Goal: Information Seeking & Learning: Compare options

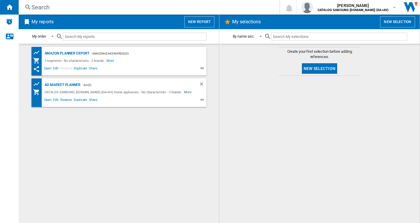
click at [81, 8] on div "Search" at bounding box center [148, 7] width 233 height 8
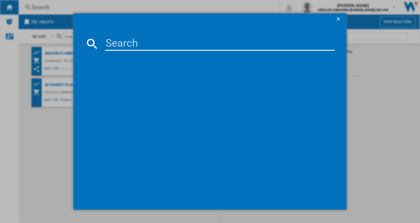
click at [163, 48] on input at bounding box center [220, 44] width 230 height 14
paste input "WW80CGC04DABEU"
type input "WW80CGC04DABEU"
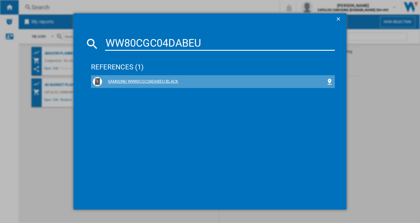
click at [162, 81] on div "SAMSUNG WW80CGC04DABEU BLACK" at bounding box center [214, 82] width 224 height 6
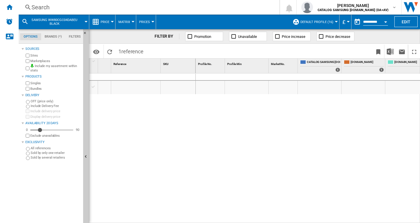
click at [292, 130] on div at bounding box center [308, 149] width 225 height 150
drag, startPoint x: 174, startPoint y: 136, endPoint x: 214, endPoint y: 148, distance: 42.1
click at [176, 135] on div at bounding box center [142, 147] width 107 height 147
click at [211, 130] on div at bounding box center [308, 149] width 225 height 150
drag, startPoint x: 226, startPoint y: 220, endPoint x: 242, endPoint y: 219, distance: 15.5
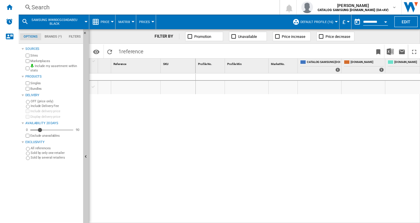
click at [242, 219] on div at bounding box center [308, 149] width 225 height 150
click at [179, 136] on div at bounding box center [142, 147] width 107 height 147
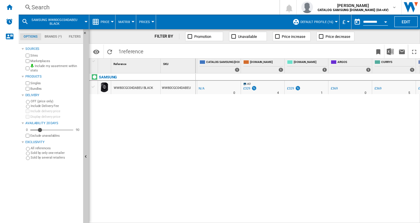
scroll to position [0, 7]
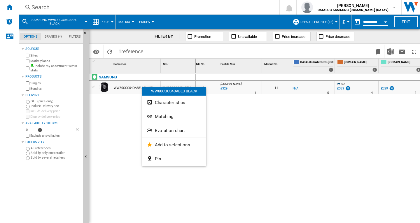
click at [284, 132] on div at bounding box center [210, 111] width 420 height 223
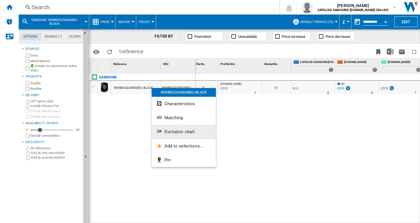
click at [170, 130] on span "Evolution chart" at bounding box center [180, 131] width 30 height 5
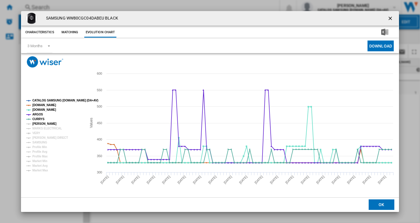
click at [44, 122] on tspan "[PERSON_NAME]" at bounding box center [44, 123] width 24 height 3
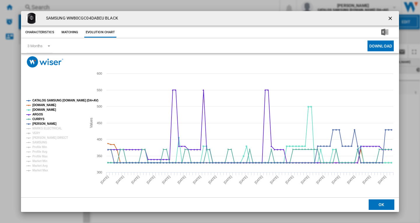
drag, startPoint x: 48, startPoint y: 126, endPoint x: 37, endPoint y: 132, distance: 12.4
click at [48, 125] on tspan "[PERSON_NAME]" at bounding box center [44, 123] width 24 height 3
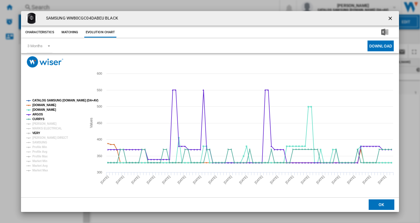
click at [37, 132] on tspan "VERY" at bounding box center [36, 133] width 8 height 3
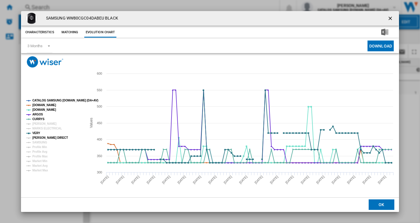
click at [51, 136] on tspan "[PERSON_NAME] DIRECT" at bounding box center [50, 137] width 36 height 3
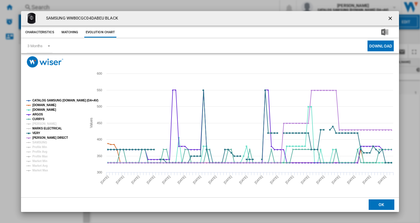
click at [53, 127] on tspan "MARKS ELECTRICAL" at bounding box center [46, 128] width 29 height 3
click at [39, 123] on tspan "[PERSON_NAME]" at bounding box center [44, 123] width 24 height 3
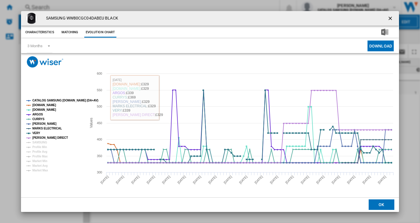
click at [43, 142] on tspan "SAMSUNG" at bounding box center [39, 142] width 15 height 3
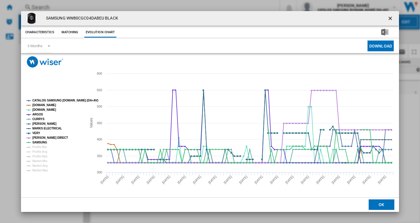
drag, startPoint x: 391, startPoint y: 17, endPoint x: 389, endPoint y: 26, distance: 9.6
click at [391, 17] on ng-md-icon "getI18NText('BUTTONS.CLOSE_DIALOG')" at bounding box center [391, 18] width 7 height 7
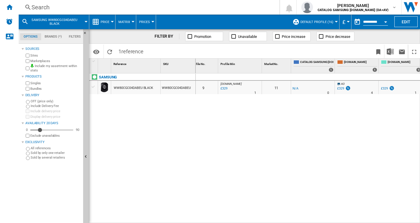
click at [178, 4] on div "Search" at bounding box center [148, 7] width 233 height 8
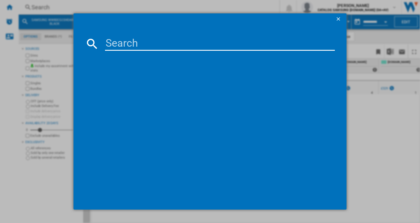
click at [168, 41] on input at bounding box center [220, 44] width 230 height 14
type input "WW80CGC04DAEEU"
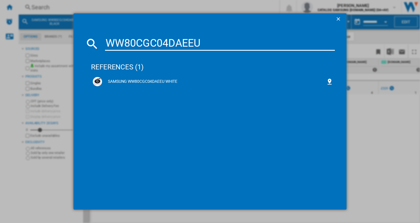
drag, startPoint x: 160, startPoint y: 80, endPoint x: 416, endPoint y: 95, distance: 256.6
click at [159, 80] on div "SAMSUNG WW80CGC04DAEEU WHITE" at bounding box center [214, 82] width 224 height 6
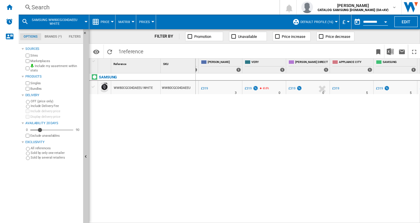
scroll to position [0, 347]
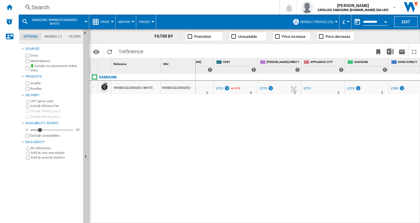
click at [165, 3] on div "Search" at bounding box center [148, 7] width 233 height 8
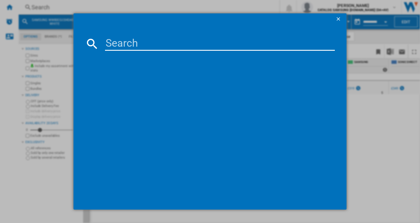
click at [197, 43] on input at bounding box center [220, 44] width 230 height 14
type input "WW90CGC04DABEU"
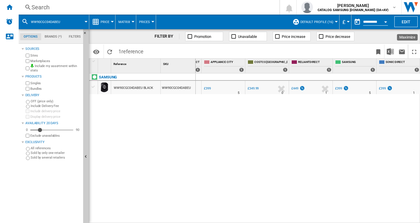
click at [411, 63] on span "SONIC DIRECT" at bounding box center [403, 62] width 34 height 5
drag, startPoint x: 163, startPoint y: 146, endPoint x: 203, endPoint y: 118, distance: 48.1
click at [167, 144] on div "SAMSUNG WW90CGC04DABEU BLACK WW90CGC04DABEU" at bounding box center [142, 147] width 107 height 147
click at [203, 118] on div "1 Reference 1 SKU 1 SAMSUNG WW90CGC04DABEU BLACK WW90CGC04DABEU Profile No. 1 P…" at bounding box center [254, 141] width 331 height 164
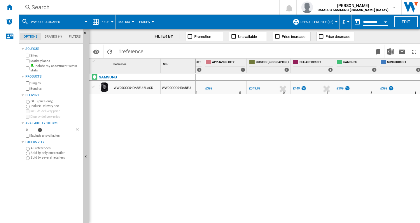
click at [188, 7] on div "Search" at bounding box center [148, 7] width 233 height 8
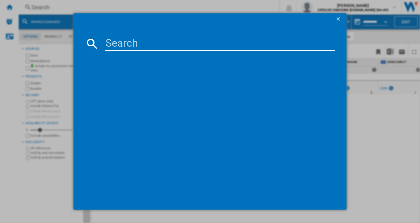
click at [216, 44] on input at bounding box center [220, 44] width 230 height 14
type input "WW90CGC04DAEEU"
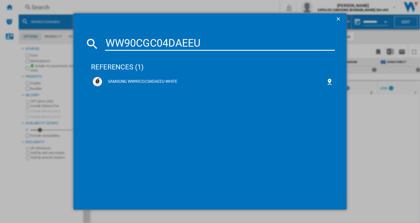
click at [161, 80] on div "SAMSUNG WW90CGC04DAEEU WHITE" at bounding box center [214, 82] width 224 height 6
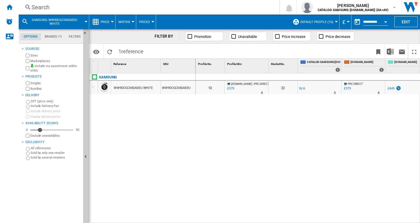
click at [223, 132] on div "0 0 10 [DOMAIN_NAME] : PRC DIRECT -1.0 % £379 % N/A 8 [DOMAIN_NAME] : PRC DIREC…" at bounding box center [308, 149] width 225 height 150
drag, startPoint x: 236, startPoint y: 137, endPoint x: 256, endPoint y: 193, distance: 60.3
click at [237, 136] on div "0 0 10 [DOMAIN_NAME] : PRC DIRECT -1.0 % £379 % N/A 8 [DOMAIN_NAME] : PRC DIREC…" at bounding box center [308, 149] width 225 height 150
click at [249, 134] on div "0 0 10 [DOMAIN_NAME] : PRC DIRECT -1.0 % £379 % N/A 8 [DOMAIN_NAME] : PRC DIREC…" at bounding box center [308, 149] width 225 height 150
click at [254, 135] on div "0 0 10 [DOMAIN_NAME] : PRC DIRECT -1.0 % £379 % N/A 8 [DOMAIN_NAME] : PRC DIREC…" at bounding box center [308, 149] width 225 height 150
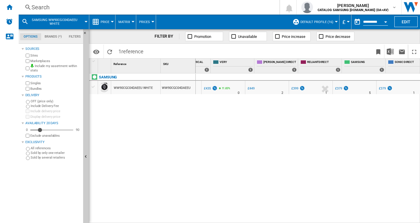
scroll to position [0, 359]
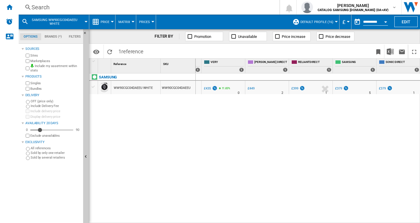
click at [342, 89] on div "£379" at bounding box center [341, 89] width 15 height 6
click at [247, 149] on div "0 0 10 [DOMAIN_NAME] : PRC DIRECT -1.0 % £379 % N/A 8 [DOMAIN_NAME] : PRC DIREC…" at bounding box center [308, 149] width 225 height 150
click at [261, 148] on div "0 0 10 [DOMAIN_NAME] : PRC DIRECT -1.0 % £379 % N/A 8 [DOMAIN_NAME] : PRC DIREC…" at bounding box center [308, 149] width 225 height 150
click at [244, 8] on div "Search" at bounding box center [148, 7] width 233 height 8
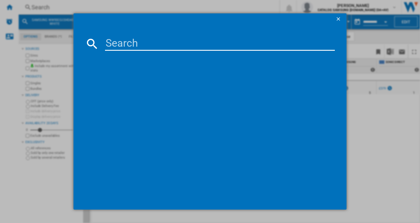
click at [206, 47] on input at bounding box center [220, 44] width 230 height 14
type input "WW11DG5B25AEEU"
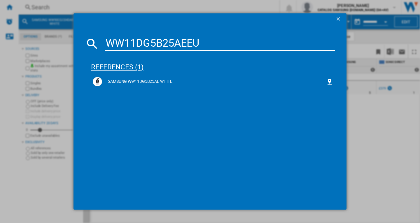
drag, startPoint x: 148, startPoint y: 82, endPoint x: 305, endPoint y: 73, distance: 157.5
click at [148, 82] on div "SAMSUNG WW11DG5B25AE WHITE" at bounding box center [214, 82] width 224 height 6
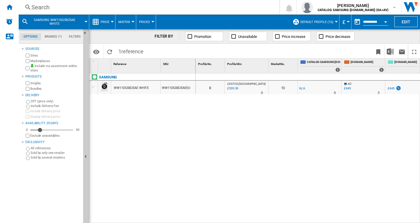
click at [307, 186] on div "0 0 8 COSTCO [GEOGRAPHIC_DATA] : UK COSTCO -1.0 % £399.99 % N/A 0 COSTCO [GEOGR…" at bounding box center [308, 149] width 225 height 150
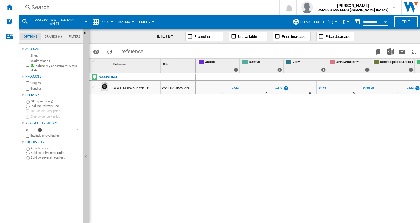
scroll to position [0, 244]
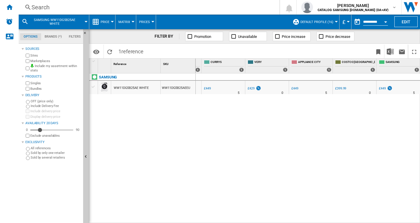
click at [394, 174] on div "0 0 8 COSTCO [GEOGRAPHIC_DATA] : UK COSTCO -1.0 % £399.99 % N/A 0 COSTCO [GEOGR…" at bounding box center [308, 149] width 225 height 150
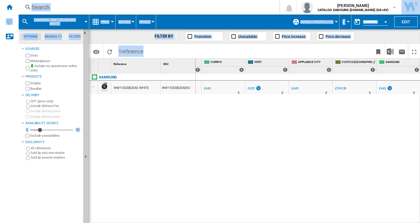
drag, startPoint x: 388, startPoint y: 220, endPoint x: 339, endPoint y: 199, distance: 53.5
click at [354, 223] on html "In order to access Insight, please log out and log in again OK NEW Search Searc…" at bounding box center [210, 111] width 420 height 223
click at [328, 190] on div "0 0 8 COSTCO [GEOGRAPHIC_DATA] : UK COSTCO -1.0 % £399.99 % N/A 0 COSTCO [GEOGR…" at bounding box center [308, 149] width 225 height 150
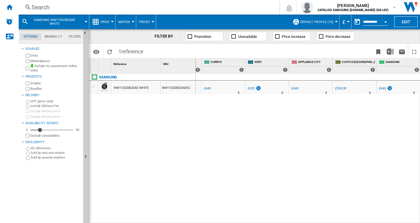
click at [351, 86] on div "%" at bounding box center [350, 89] width 3 height 7
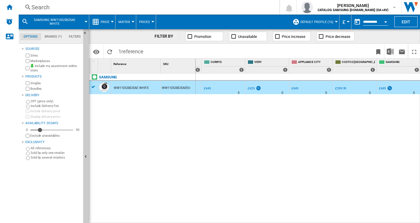
click at [343, 90] on div "£399.99" at bounding box center [340, 89] width 11 height 4
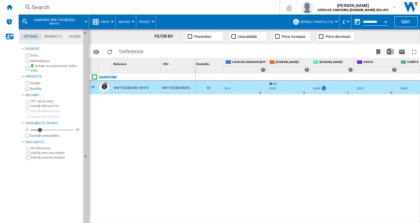
click at [210, 133] on div "0 0 8 COSTCO [GEOGRAPHIC_DATA] : UK COSTCO -1.0 % £399.99 % N/A 0 COSTCO [GEOGR…" at bounding box center [308, 149] width 225 height 150
drag, startPoint x: 224, startPoint y: 134, endPoint x: 224, endPoint y: 115, distance: 19.6
click at [224, 134] on div "0 0 8 COSTCO [GEOGRAPHIC_DATA] : UK COSTCO -1.0 % £399.99 % N/A 0 COSTCO [GEOGR…" at bounding box center [308, 149] width 225 height 150
click at [191, 10] on div "Search" at bounding box center [148, 7] width 233 height 8
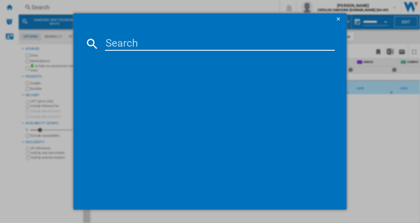
click at [182, 44] on input at bounding box center [220, 44] width 230 height 14
type input "WW90DG6U85LEU1"
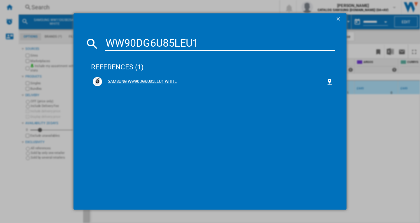
click at [168, 78] on div "SAMSUNG WW90DG6U85LEU1 WHITE" at bounding box center [213, 81] width 240 height 9
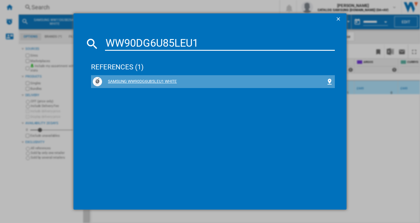
click at [148, 81] on div "SAMSUNG WW90DG6U85LEU1 WHITE" at bounding box center [214, 82] width 224 height 6
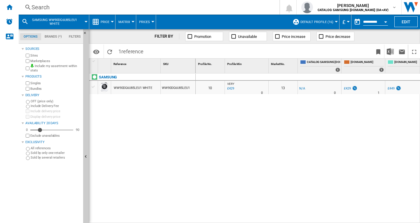
click at [254, 144] on div "0 0 10 VERY : UK VERY -1.0 % £429 % N/A 0 VERY : UK VERY 13 -1.0 % -£1 %" at bounding box center [308, 149] width 225 height 150
drag, startPoint x: 258, startPoint y: 220, endPoint x: 270, endPoint y: 218, distance: 11.8
click at [270, 218] on div "0 0 10 VERY : UK VERY -1.0 % £429 % N/A 0 VERY : UK VERY 13 -1.0 % -£1 %" at bounding box center [308, 149] width 225 height 150
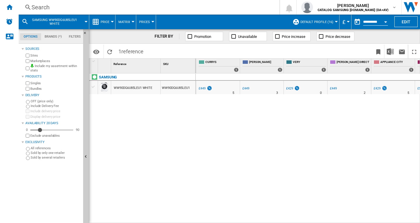
scroll to position [0, 328]
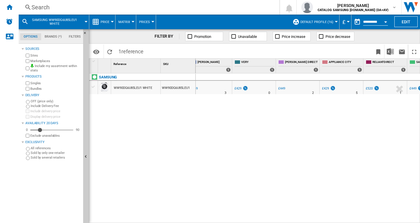
drag, startPoint x: 353, startPoint y: 218, endPoint x: 383, endPoint y: 205, distance: 33.3
click at [384, 212] on div "0 0 10 VERY : UK VERY -1.0 % £429 % N/A 0 VERY : UK VERY 13 -1.0 % -£1 %" at bounding box center [308, 149] width 225 height 150
drag, startPoint x: 185, startPoint y: 163, endPoint x: 214, endPoint y: 121, distance: 51.6
click at [190, 161] on div "SAMSUNG WW90DG6U85LEU1 WHITE WW90DG6U85LEU1" at bounding box center [142, 147] width 107 height 147
click at [208, 153] on div "0 0 10 VERY : UK VERY -1.0 % £429 % N/A 0 VERY : UK VERY 13 -1.0 % -£1 %" at bounding box center [308, 149] width 225 height 150
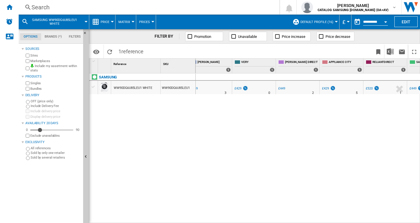
click at [161, 8] on div "Search" at bounding box center [148, 7] width 233 height 8
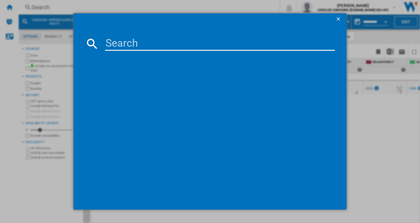
click at [180, 45] on input at bounding box center [220, 44] width 230 height 14
type input "WD80TA046BX/EU"
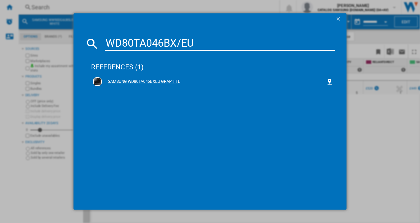
click at [160, 87] on div "SAMSUNG WD80TA046BXEU GRAPHITE" at bounding box center [213, 81] width 244 height 13
click at [161, 81] on div "SAMSUNG WD80TA046BXEU GRAPHITE" at bounding box center [214, 82] width 224 height 6
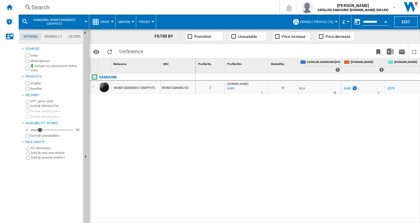
drag, startPoint x: 234, startPoint y: 153, endPoint x: 237, endPoint y: 160, distance: 7.5
click at [234, 153] on div "0 0 7 [DOMAIN_NAME] : UK AMAZON -1.0 % £449 % N/A 1 [DOMAIN_NAME] : UK AMAZON 9…" at bounding box center [308, 149] width 225 height 150
drag, startPoint x: 252, startPoint y: 219, endPoint x: 273, endPoint y: 218, distance: 21.3
click at [273, 218] on div "0 0 7 [DOMAIN_NAME] : UK AMAZON -1.0 % £449 % N/A 1 [DOMAIN_NAME] : UK AMAZON 9…" at bounding box center [308, 149] width 225 height 150
click at [293, 221] on div "0 0 7 [DOMAIN_NAME] : UK AMAZON -1.0 % £449 % N/A 1 [DOMAIN_NAME] : UK AMAZON 9…" at bounding box center [308, 149] width 225 height 150
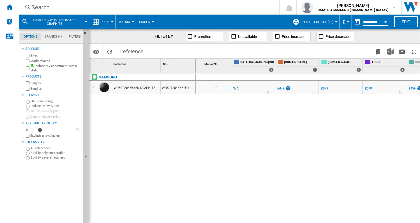
scroll to position [0, 118]
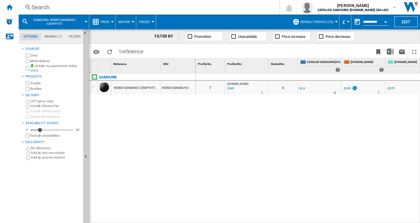
click at [226, 136] on div "0 0 7 [DOMAIN_NAME] : UK AMAZON -1.0 % £449 % N/A 1 [DOMAIN_NAME] : UK AMAZON 9…" at bounding box center [308, 149] width 225 height 150
drag, startPoint x: 229, startPoint y: 135, endPoint x: 210, endPoint y: 79, distance: 58.7
click at [230, 134] on div "0 0 7 [DOMAIN_NAME] : UK AMAZON -1.0 % £449 % N/A 1 [DOMAIN_NAME] : UK AMAZON 9…" at bounding box center [308, 149] width 225 height 150
click at [190, 8] on div "Search" at bounding box center [148, 7] width 233 height 8
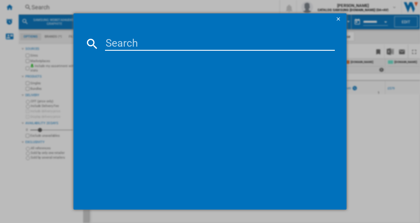
click at [162, 40] on input at bounding box center [220, 44] width 230 height 14
type input "WD80TA046BE/EU"
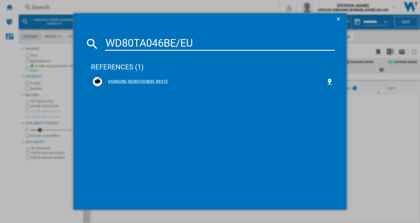
click at [157, 79] on div "SAMSUNG WD80TA046BE WHITE" at bounding box center [214, 82] width 224 height 6
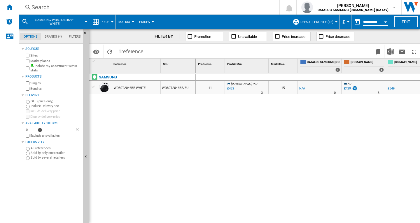
drag, startPoint x: 231, startPoint y: 130, endPoint x: 249, endPoint y: 126, distance: 18.7
click at [231, 130] on div "0 0 11 [DOMAIN_NAME] : AO -1.0 % £429 % N/A 3 [DOMAIN_NAME] : AO 15 -1.0 % -£1 %" at bounding box center [308, 149] width 225 height 150
click at [249, 126] on div "0 0 11 [DOMAIN_NAME] : AO -1.0 % £429 % N/A 3 [DOMAIN_NAME] : AO 15 -1.0 % -£1 %" at bounding box center [308, 149] width 225 height 150
click at [216, 128] on div "0 0 11 [DOMAIN_NAME] : AO -1.0 % £429 % N/A 3 [DOMAIN_NAME] : AO 15 -1.0 % -£1 %" at bounding box center [308, 149] width 225 height 150
click at [127, 4] on div "Search" at bounding box center [148, 7] width 233 height 8
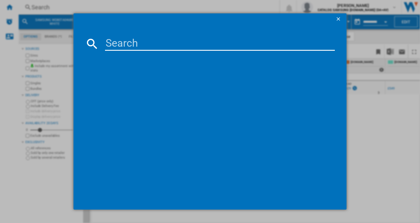
click at [168, 41] on input at bounding box center [220, 44] width 230 height 14
type input "DV90T6240LH/S1"
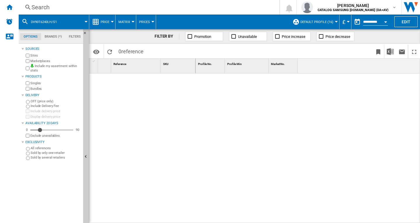
click at [149, 6] on div "Search" at bounding box center [148, 7] width 233 height 8
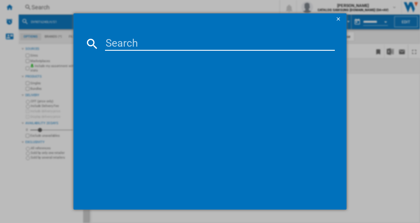
click at [189, 41] on input at bounding box center [220, 44] width 230 height 14
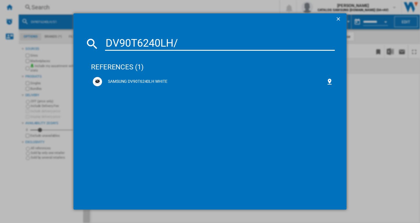
type input "DV90T6240LH"
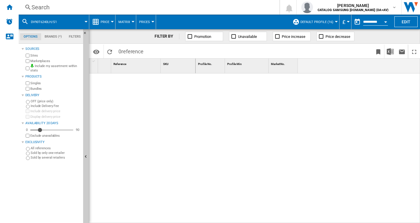
click at [169, 7] on div "Search" at bounding box center [148, 7] width 233 height 8
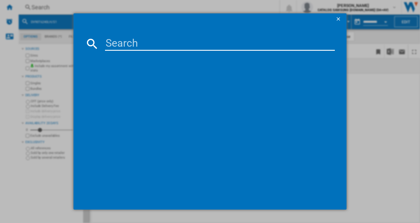
click at [175, 46] on input at bounding box center [220, 44] width 230 height 14
type input "DV90T6240"
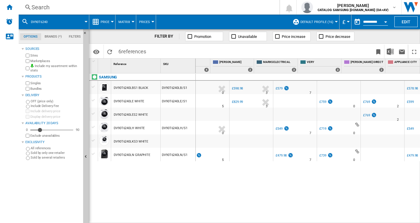
scroll to position [0, 287]
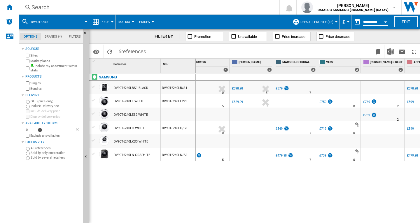
click at [161, 7] on div "Search" at bounding box center [148, 7] width 233 height 8
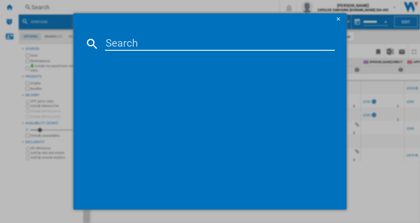
click at [230, 43] on input at bounding box center [220, 44] width 230 height 14
type input "DV80CGC0B0AEEU"
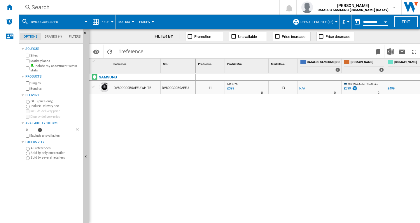
drag, startPoint x: 273, startPoint y: 119, endPoint x: 236, endPoint y: 200, distance: 89.4
click at [273, 119] on div "0 0 11 CURRYS : -1.0 % £399 % N/A 0 CURRYS : 13 -1.0 % -£1 %" at bounding box center [308, 149] width 225 height 150
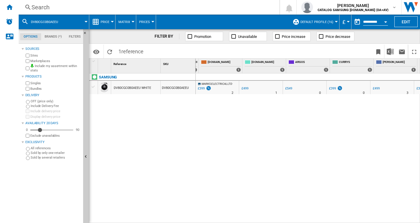
scroll to position [0, 146]
click at [334, 90] on div "£399" at bounding box center [332, 89] width 7 height 4
click at [138, 4] on div "Search" at bounding box center [148, 7] width 233 height 8
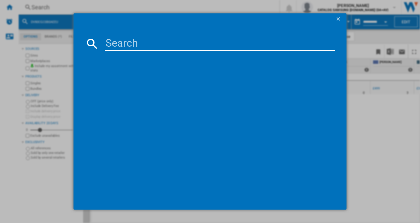
click at [199, 45] on input at bounding box center [220, 44] width 230 height 14
type input "DV90CGC0A0ABEU"
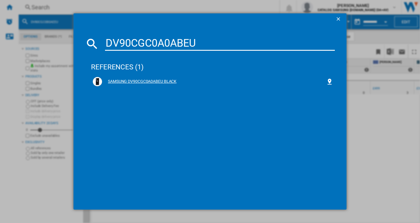
drag, startPoint x: 161, startPoint y: 81, endPoint x: 326, endPoint y: 43, distance: 170.0
click at [161, 81] on div "SAMSUNG DV90CGC0A0ABEU BLACK" at bounding box center [214, 82] width 224 height 6
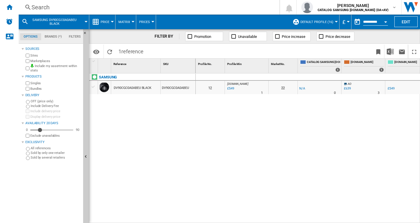
drag, startPoint x: 304, startPoint y: 123, endPoint x: 345, endPoint y: 110, distance: 43.4
click at [307, 119] on div "0 0 12 [DOMAIN_NAME] : AO -1.0 % £549 % N/A 1 [DOMAIN_NAME] : AO 22 -1.0 % -£1 %" at bounding box center [308, 149] width 225 height 150
drag, startPoint x: 263, startPoint y: 220, endPoint x: 327, endPoint y: 210, distance: 65.2
click at [327, 210] on div "0 0 12 [DOMAIN_NAME] : AO -1.0 % £549 % N/A 1 [DOMAIN_NAME] : AO 22 -1.0 % -£1 %" at bounding box center [308, 149] width 225 height 150
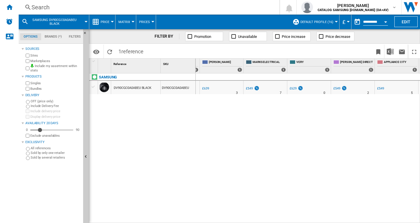
drag, startPoint x: 307, startPoint y: 141, endPoint x: 311, endPoint y: 151, distance: 11.1
click at [307, 140] on div "0 0 12 [DOMAIN_NAME] : AO -1.0 % £549 % N/A 1 [DOMAIN_NAME] : AO 22 -1.0 % -£1 %" at bounding box center [308, 149] width 225 height 150
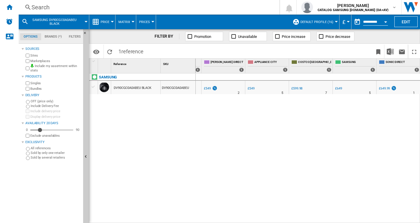
click at [205, 163] on div "0 0 12 [DOMAIN_NAME] : AO -1.0 % £549 % N/A 1 [DOMAIN_NAME] : AO 22 -1.0 % -£1 %" at bounding box center [308, 149] width 225 height 150
click at [232, 125] on div "0 0 12 [DOMAIN_NAME] : AO -1.0 % £549 % N/A 1 [DOMAIN_NAME] : AO 22 -1.0 % -£1 %" at bounding box center [308, 149] width 225 height 150
click at [201, 8] on div "Search" at bounding box center [148, 7] width 233 height 8
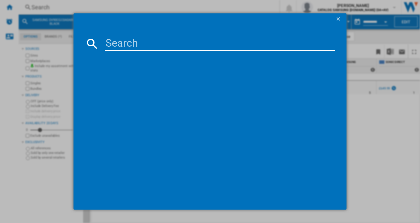
click at [206, 8] on div at bounding box center [210, 111] width 420 height 223
click at [153, 46] on input at bounding box center [220, 44] width 230 height 14
click at [137, 46] on input at bounding box center [220, 44] width 230 height 14
paste input "DV90T5240AN/S1"
type input "DV90T5240AN"
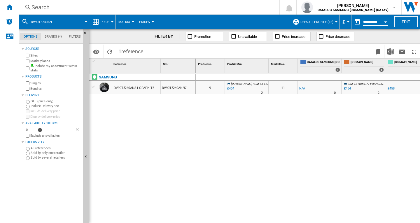
click at [259, 118] on div "0 0 9 [DOMAIN_NAME] : SIMPLE HOME APPLIANCES. -1.0 % £454 % N/A 2 [DOMAIN_NAME]…" at bounding box center [308, 149] width 225 height 150
click at [304, 114] on div "0 0 9 [DOMAIN_NAME] : SIMPLE HOME APPLIANCES. -1.0 % £454 % N/A 2 [DOMAIN_NAME]…" at bounding box center [308, 149] width 225 height 150
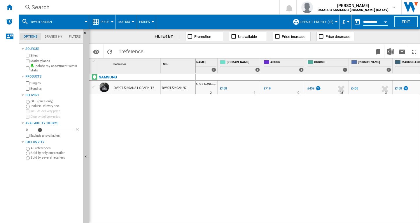
scroll to position [0, 177]
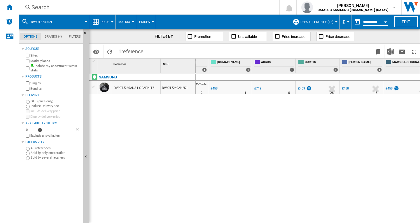
drag, startPoint x: 205, startPoint y: 151, endPoint x: 224, endPoint y: 143, distance: 20.9
click at [206, 150] on div "0 0 9 [DOMAIN_NAME] : SIMPLE HOME APPLIANCES. -1.0 % £454 % N/A 2 [DOMAIN_NAME]…" at bounding box center [308, 149] width 225 height 150
drag, startPoint x: 226, startPoint y: 142, endPoint x: 224, endPoint y: 64, distance: 78.8
click at [226, 142] on div "0 0 9 [DOMAIN_NAME] : SIMPLE HOME APPLIANCES. -1.0 % £454 % N/A 2 [DOMAIN_NAME]…" at bounding box center [308, 149] width 225 height 150
click at [226, 6] on div "Search" at bounding box center [148, 7] width 233 height 8
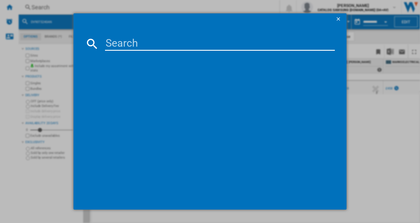
click at [175, 41] on input at bounding box center [220, 44] width 230 height 14
type input "DV90T5240AW"
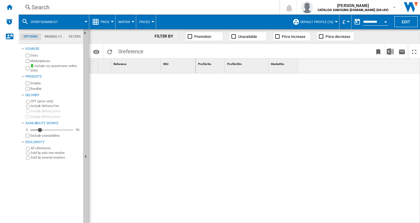
click at [215, 9] on div "Search" at bounding box center [148, 7] width 233 height 8
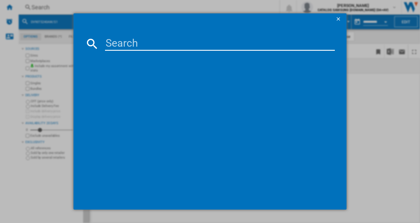
click at [192, 43] on input at bounding box center [220, 44] width 230 height 14
type input "DV90T5240AW"
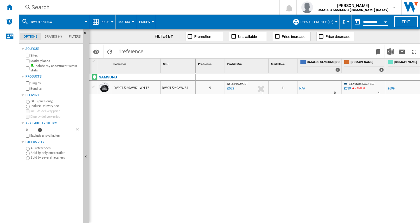
click at [224, 129] on div "0 0 9 RELIANTDIRECT : RELIANTDIRECT -1.0 % £529 % N/A 1 RELIANTDIRECT : RELIANT…" at bounding box center [308, 149] width 225 height 150
click at [256, 125] on div "0 0 9 RELIANTDIRECT : RELIANTDIRECT -1.0 % £529 % N/A 1 RELIANTDIRECT : RELIANT…" at bounding box center [308, 149] width 225 height 150
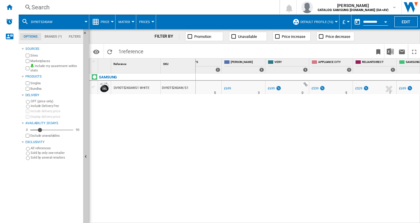
scroll to position [0, 298]
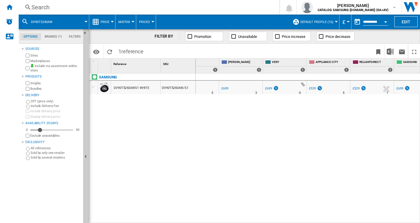
drag, startPoint x: 179, startPoint y: 129, endPoint x: 216, endPoint y: 98, distance: 48.5
click at [187, 128] on div "SAMSUNG DV90T5240AWS1 WHITE DV90T5240AW/S1" at bounding box center [142, 147] width 107 height 147
click at [222, 117] on div "0 0 9 RELIANTDIRECT : RELIANTDIRECT -1.0 % £529 % N/A 1 RELIANTDIRECT : RELIANT…" at bounding box center [308, 149] width 225 height 150
click at [206, 10] on div "Search" at bounding box center [148, 7] width 233 height 8
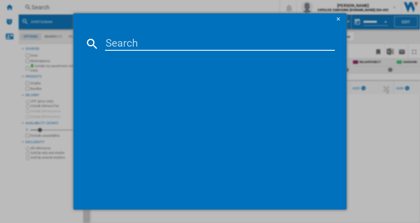
click at [190, 42] on input at bounding box center [220, 44] width 230 height 14
type input "WW11DG6B25LEU1"
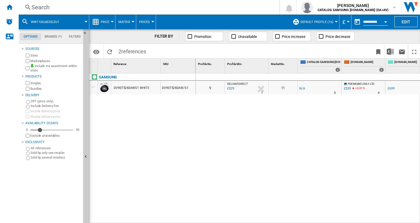
click at [212, 157] on div "0 0 9 RELIANTDIRECT : RELIANTDIRECT -1.0 % £529 % N/A 1 RELIANTDIRECT : RELIANT…" at bounding box center [308, 149] width 225 height 150
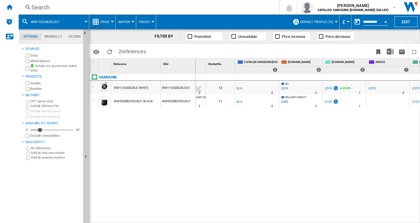
scroll to position [0, 63]
click at [251, 165] on div "0 0 9 [PERSON_NAME] DIRECT : [PERSON_NAME] DIRECT -1.0 % £479 % N/A 0 [PERSON_N…" at bounding box center [308, 149] width 225 height 150
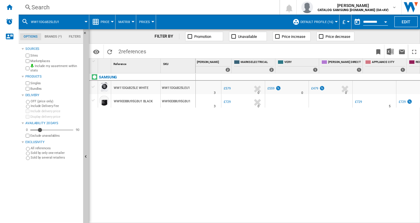
scroll to position [0, 339]
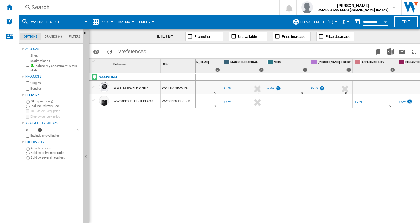
click at [318, 89] on div "£479" at bounding box center [318, 89] width 15 height 6
click at [311, 159] on div "0 0 9 [PERSON_NAME] DIRECT : [PERSON_NAME] DIRECT -1.0 % £479 % N/A 0 [PERSON_N…" at bounding box center [308, 149] width 225 height 150
click at [271, 88] on div "£559" at bounding box center [271, 89] width 7 height 4
click at [233, 6] on div "Search" at bounding box center [148, 7] width 233 height 8
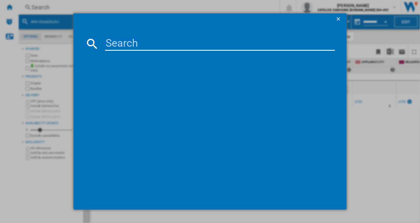
click at [237, 36] on md-dialog-content at bounding box center [210, 117] width 273 height 185
type input "WW90DG6U85LBU1"
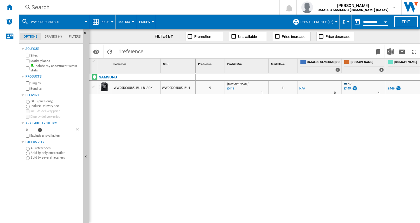
click at [279, 120] on div "0 0 9 [DOMAIN_NAME] : AO -1.0 % £449 % N/A 1 [DOMAIN_NAME] : AO 11 -1.0 % -£1 %…" at bounding box center [308, 149] width 225 height 150
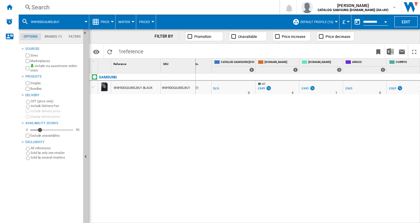
drag, startPoint x: 271, startPoint y: 155, endPoint x: 271, endPoint y: 164, distance: 8.8
click at [273, 155] on div "0 0 9 [DOMAIN_NAME] : AO -1.0 % £449 % N/A 1 [DOMAIN_NAME] : AO 11 -1.0 % -£1 %…" at bounding box center [308, 149] width 225 height 150
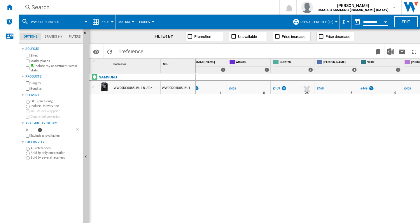
drag, startPoint x: 257, startPoint y: 148, endPoint x: 264, endPoint y: 147, distance: 7.1
click at [259, 149] on div "0 0 9 [DOMAIN_NAME] : AO -1.0 % £449 % N/A 1 [DOMAIN_NAME] : AO 11 -1.0 % -£1 %…" at bounding box center [308, 149] width 225 height 150
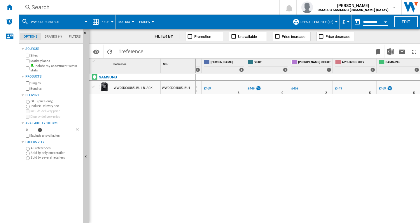
click at [353, 88] on div "APPLIANCE CITY -1.0 % £449 % N/A 5 [GEOGRAPHIC_DATA]" at bounding box center [354, 88] width 41 height 13
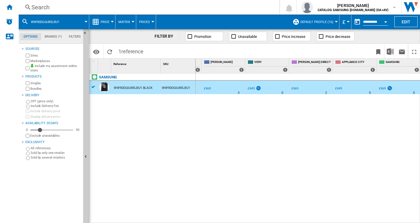
click at [340, 87] on div "£449" at bounding box center [338, 89] width 7 height 4
